Goal: Task Accomplishment & Management: Manage account settings

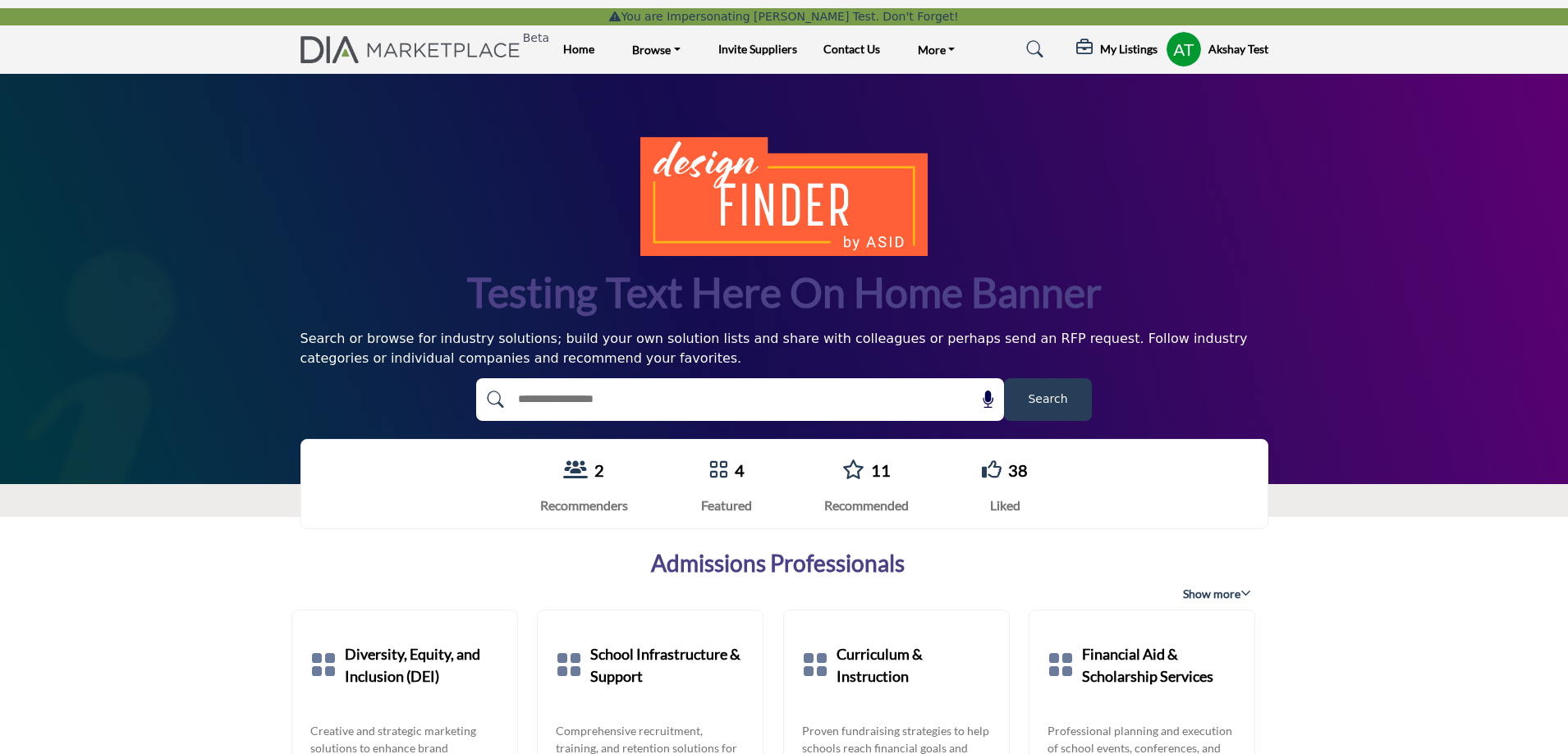
click at [1172, 43] on profile-featured-843efc11-b24f-4155-9828-c37c222e6fb8 "Show hide supplier dropdown" at bounding box center [1183, 48] width 36 height 36
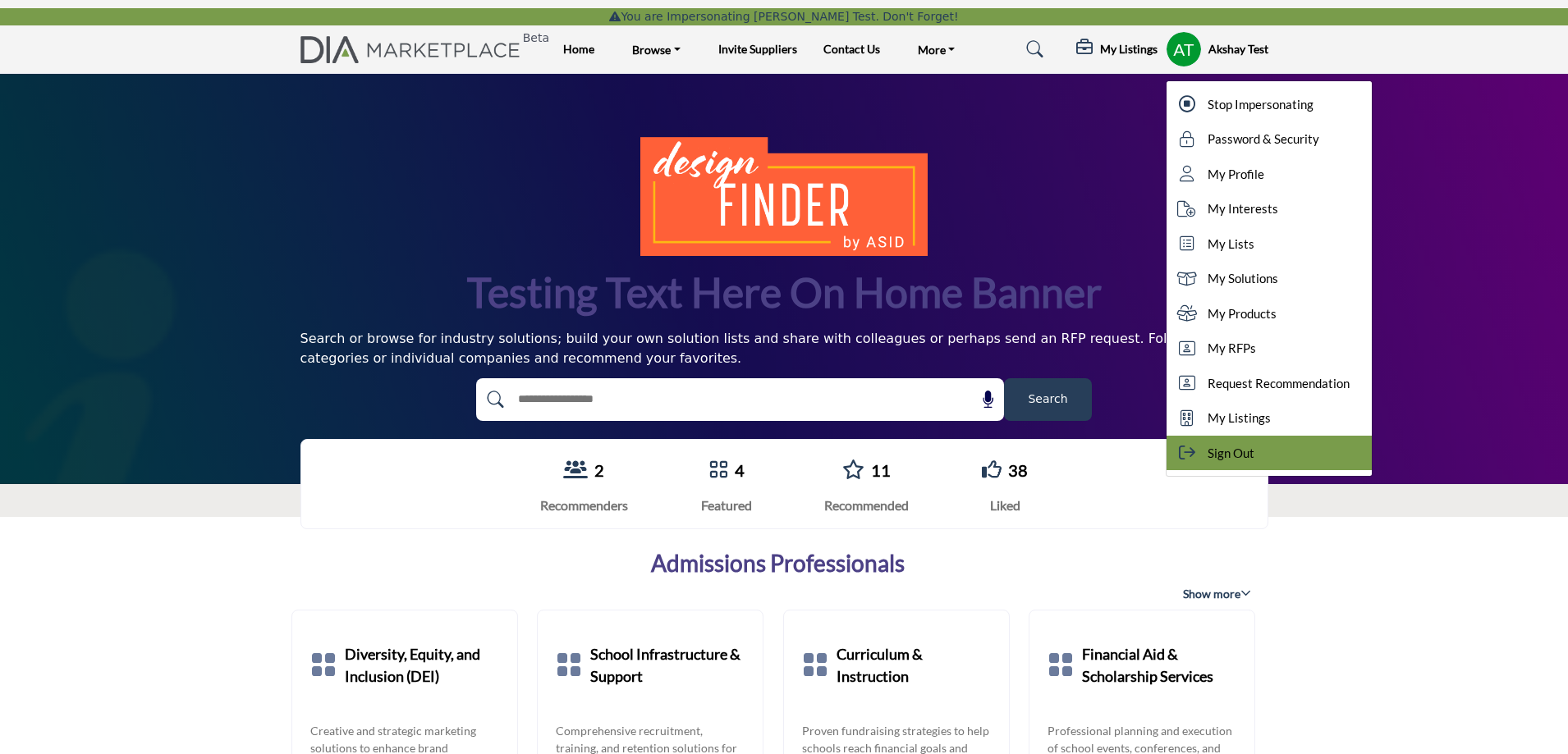
click at [1257, 446] on div "Sign Out" at bounding box center [1268, 453] width 205 height 35
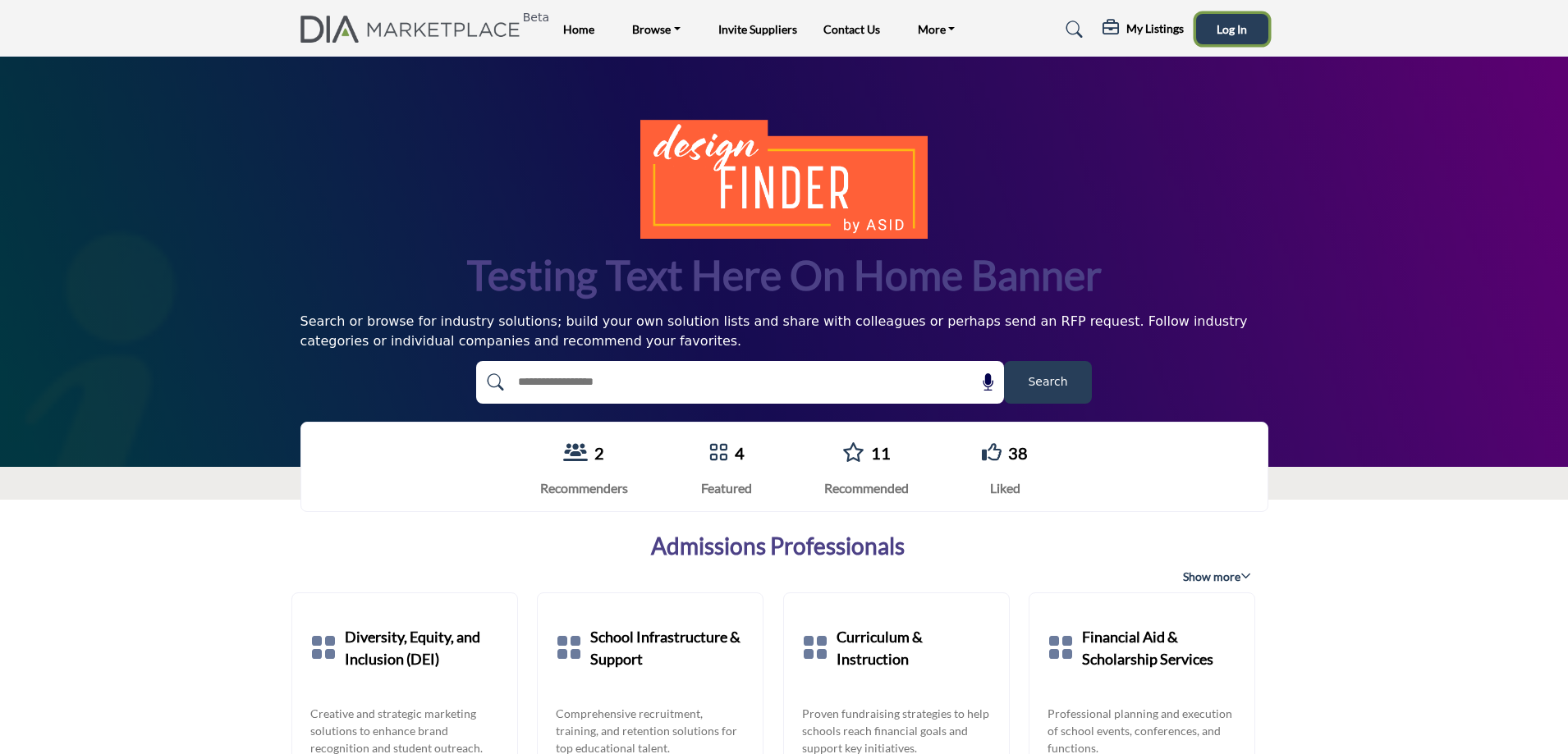
click at [1228, 33] on span "Log In" at bounding box center [1231, 29] width 31 height 14
